Goal: Navigation & Orientation: Find specific page/section

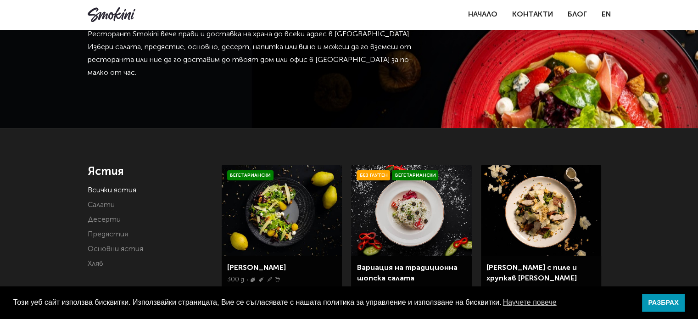
scroll to position [61, 0]
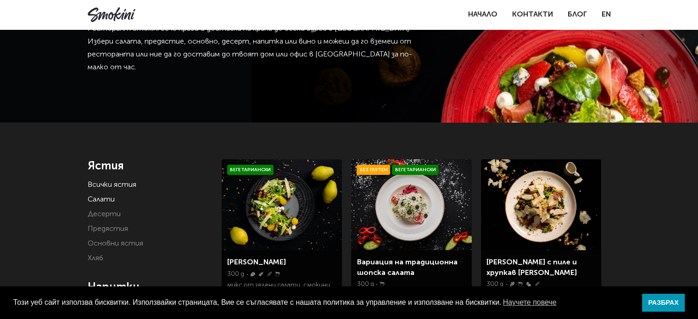
click at [110, 199] on link "Салати" at bounding box center [101, 199] width 27 height 7
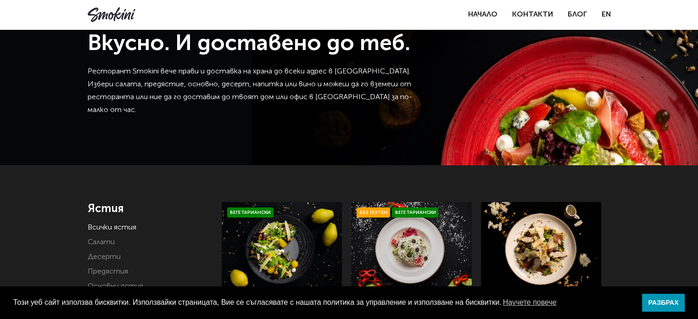
scroll to position [122, 0]
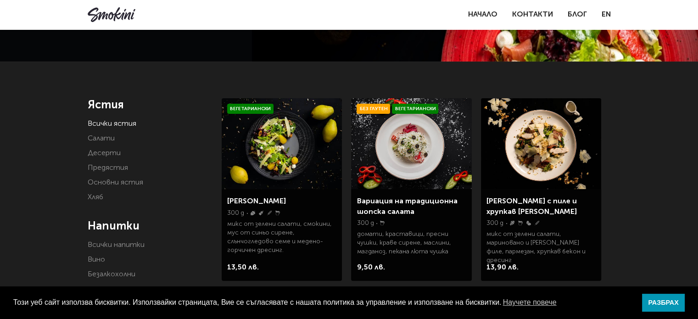
click at [123, 124] on link "Всички ястия" at bounding box center [112, 123] width 49 height 7
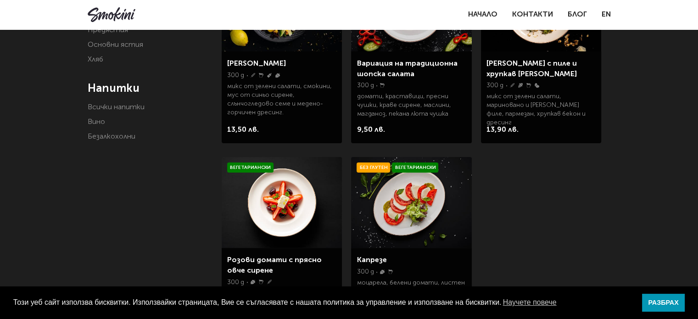
scroll to position [397, 0]
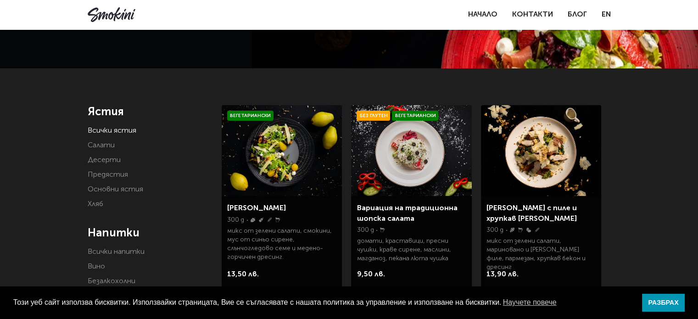
scroll to position [107, 0]
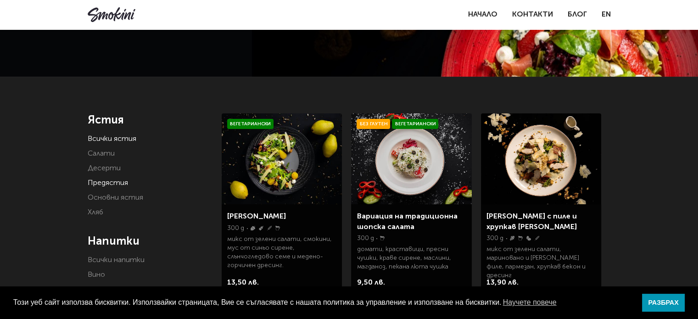
click at [101, 179] on link "Предястия" at bounding box center [108, 182] width 40 height 7
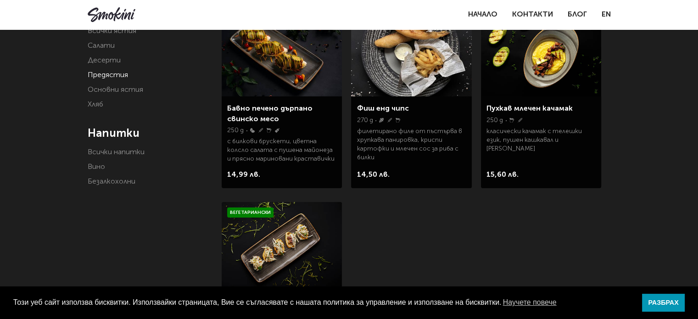
scroll to position [214, 0]
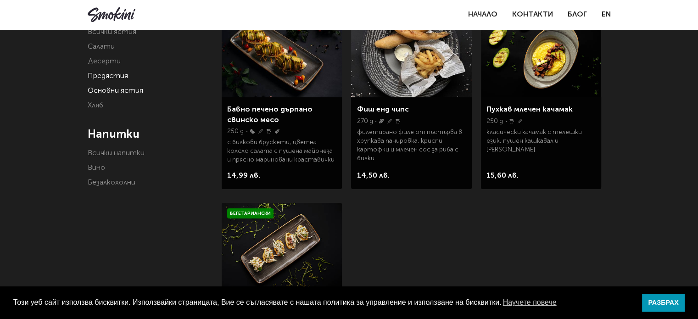
click at [119, 93] on link "Основни ястия" at bounding box center [116, 90] width 56 height 7
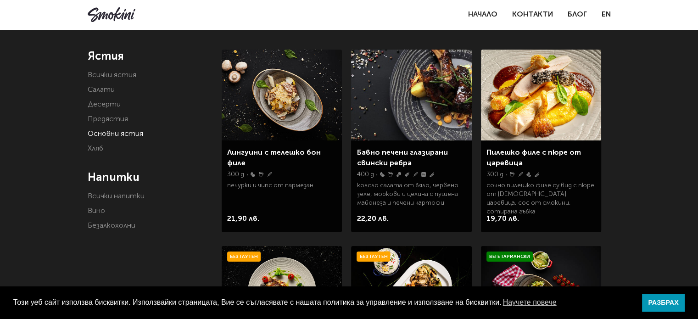
scroll to position [168, 0]
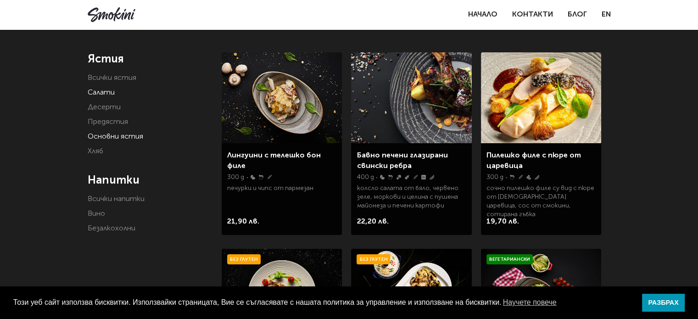
click at [108, 91] on link "Салати" at bounding box center [101, 92] width 27 height 7
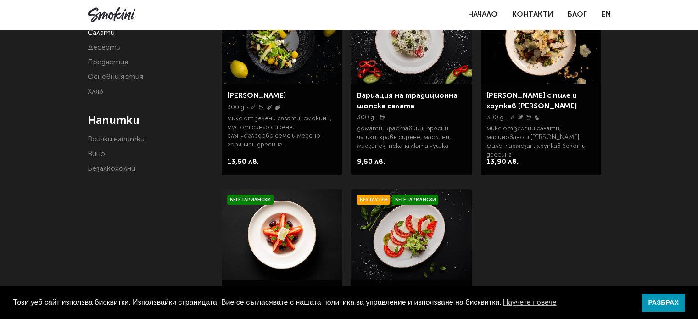
scroll to position [229, 0]
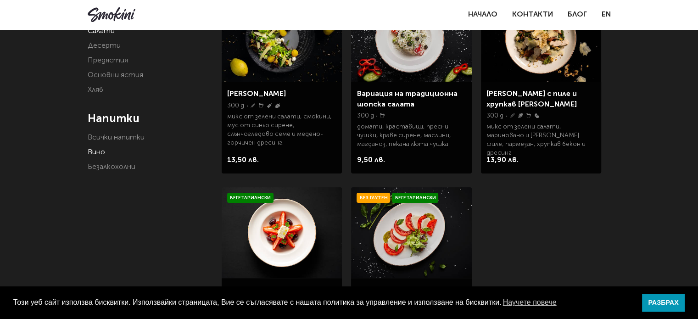
click at [92, 149] on link "Вино" at bounding box center [96, 152] width 17 height 7
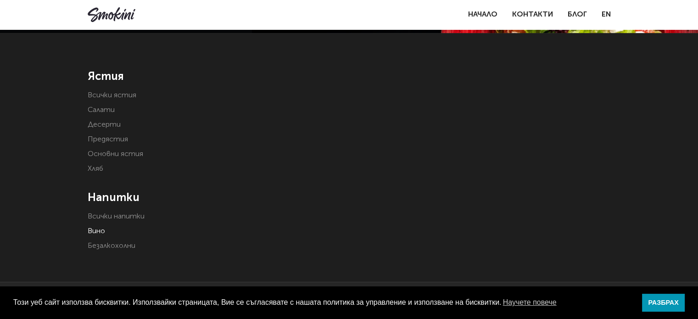
scroll to position [153, 0]
